Goal: Check status: Check status

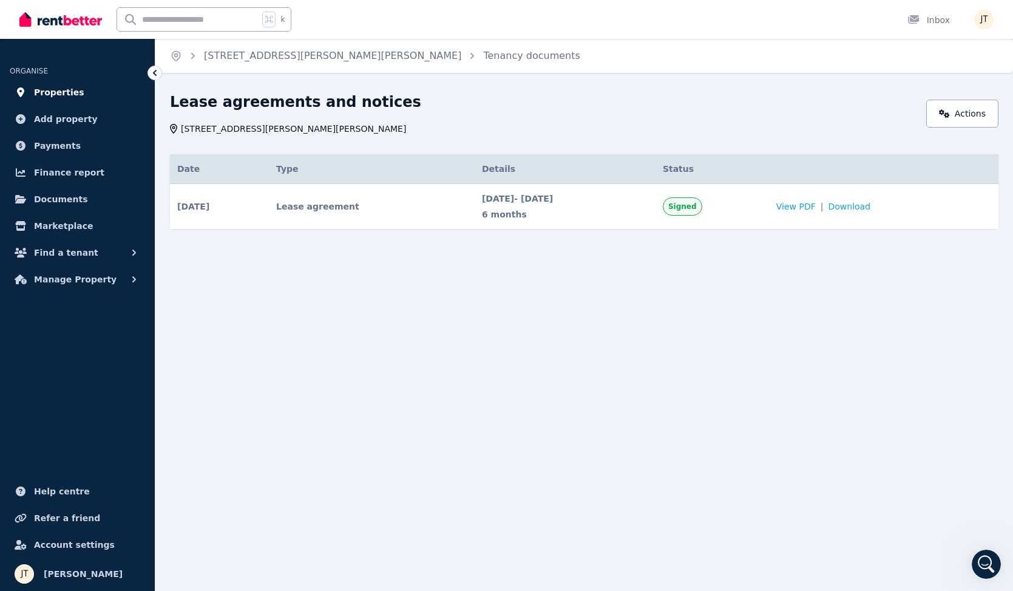
click at [46, 86] on span "Properties" at bounding box center [59, 92] width 50 height 15
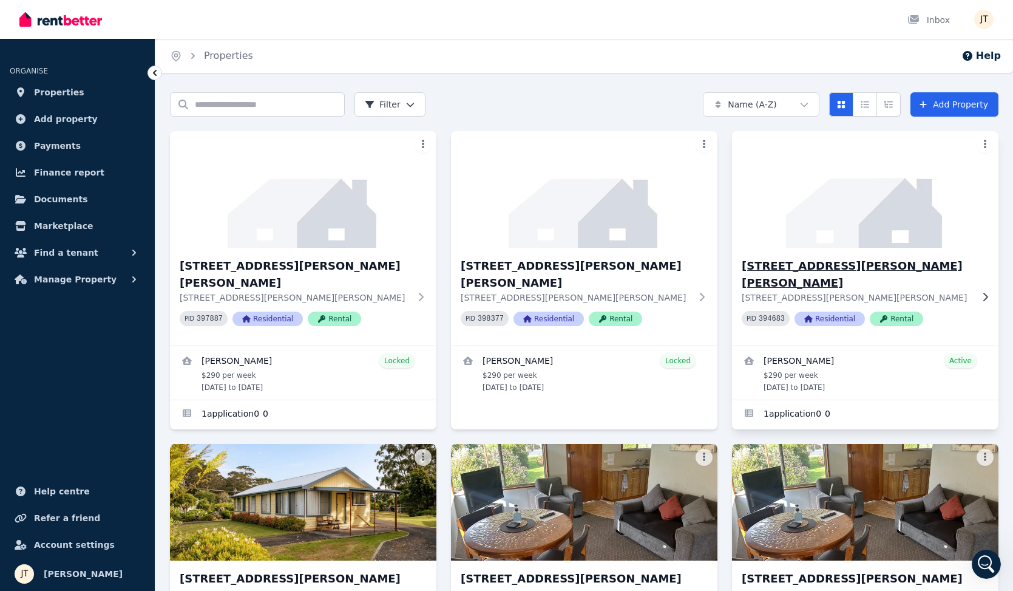
click at [836, 266] on h3 "[STREET_ADDRESS][PERSON_NAME][PERSON_NAME]" at bounding box center [857, 274] width 230 height 34
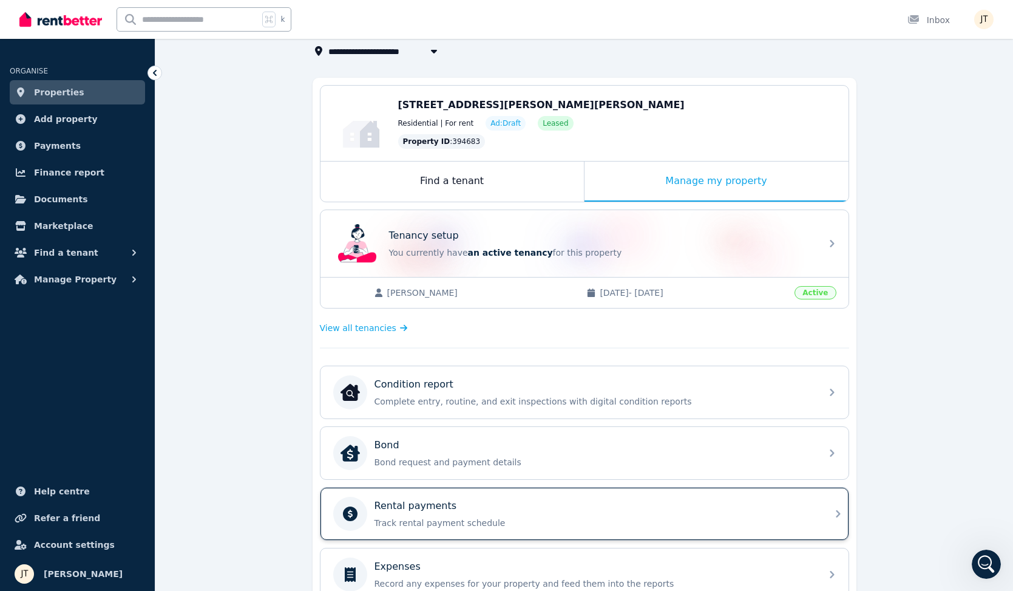
scroll to position [92, 0]
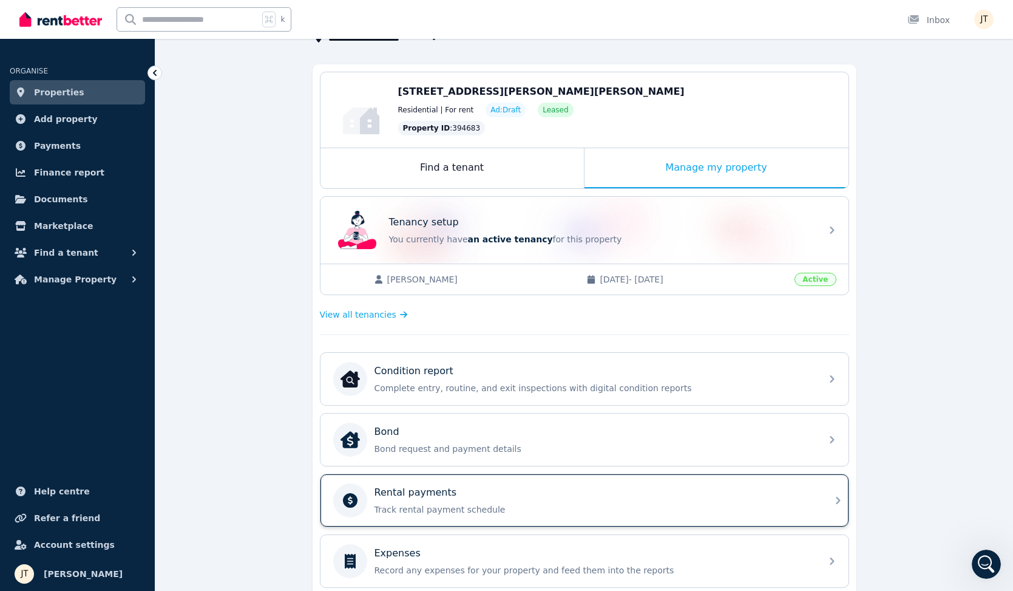
click at [519, 506] on p "Track rental payment schedule" at bounding box center [595, 509] width 440 height 12
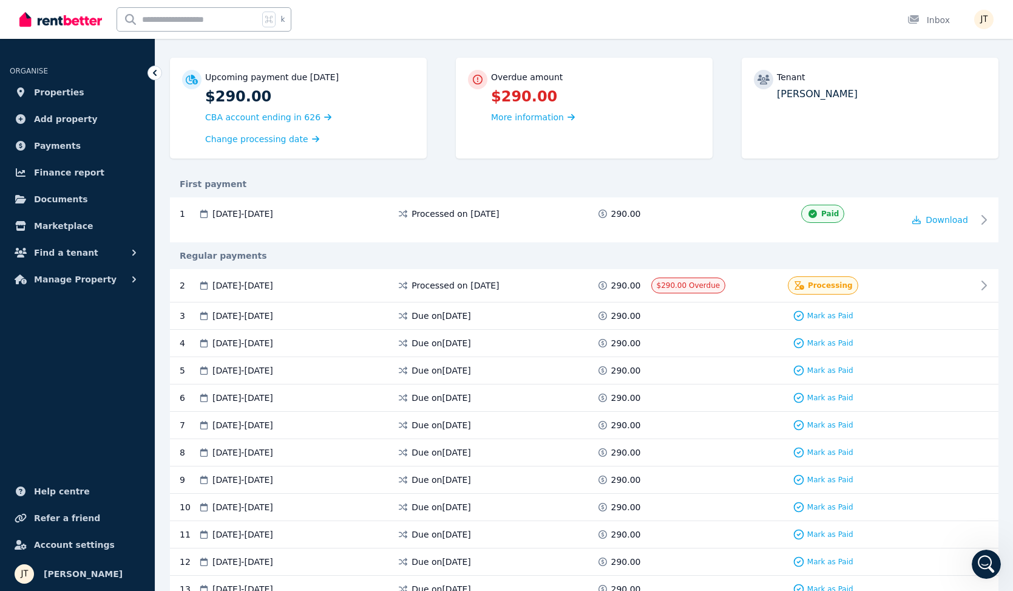
scroll to position [203, 0]
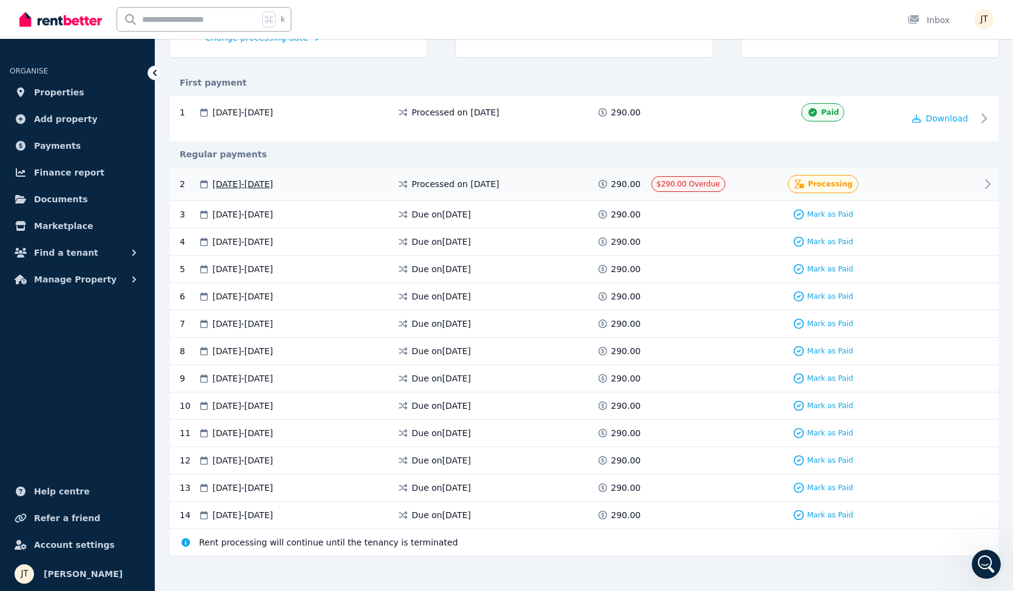
click at [888, 180] on div "Processing" at bounding box center [824, 184] width 162 height 18
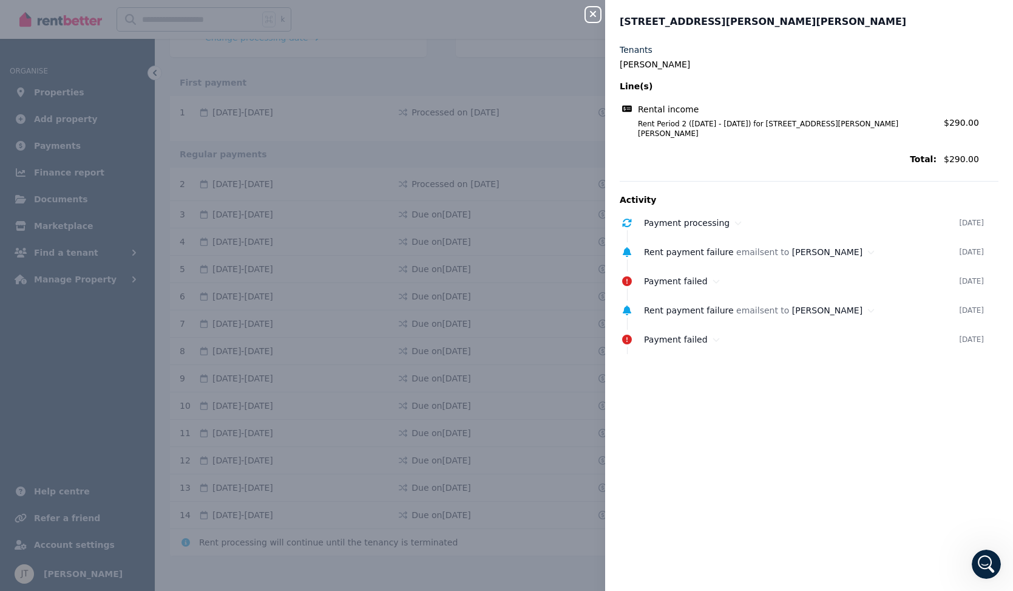
click at [591, 16] on icon "button" at bounding box center [593, 14] width 6 height 6
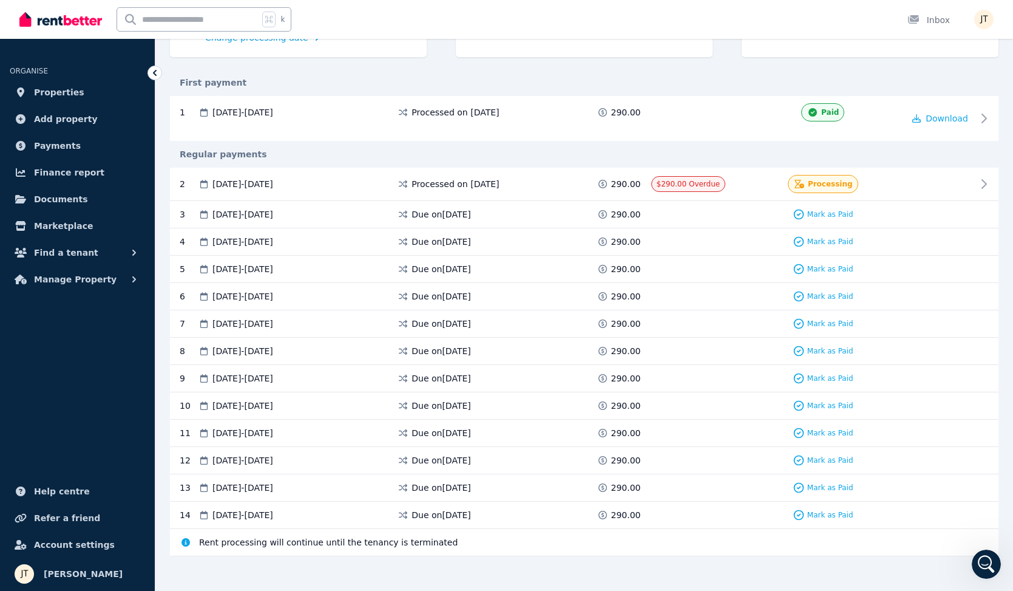
scroll to position [0, 0]
click at [942, 251] on div "4 [DATE] - [DATE] Due on [DATE] 290.00 Mark as Paid" at bounding box center [584, 241] width 829 height 27
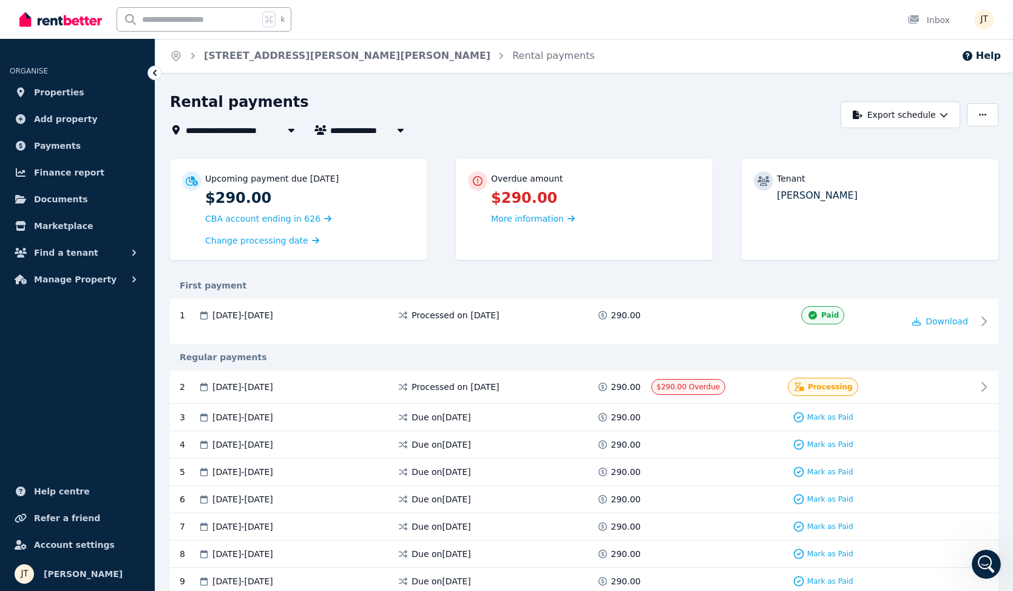
scroll to position [3938, 0]
click at [71, 87] on span "Properties" at bounding box center [59, 92] width 50 height 15
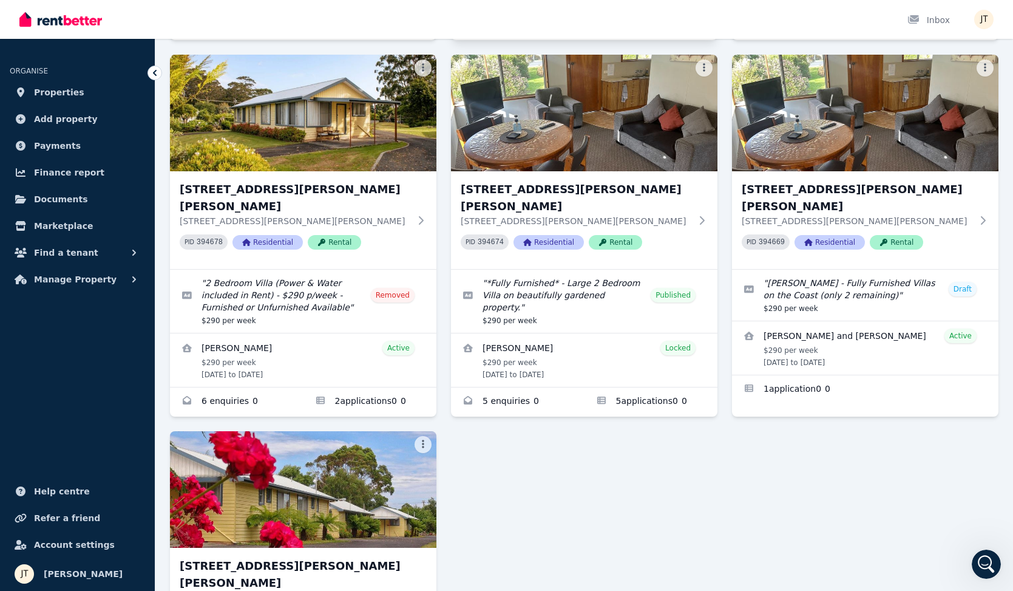
scroll to position [393, 0]
